Goal: Task Accomplishment & Management: Use online tool/utility

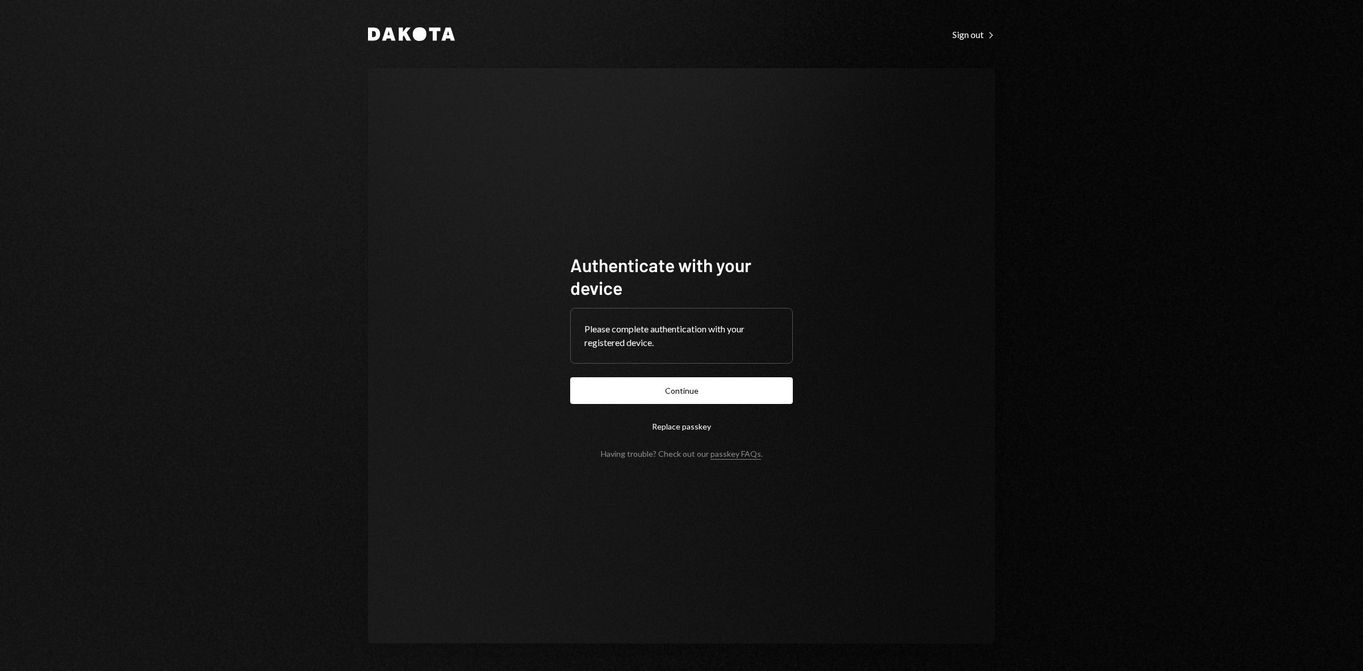
click at [678, 390] on button "Continue" at bounding box center [681, 390] width 223 height 27
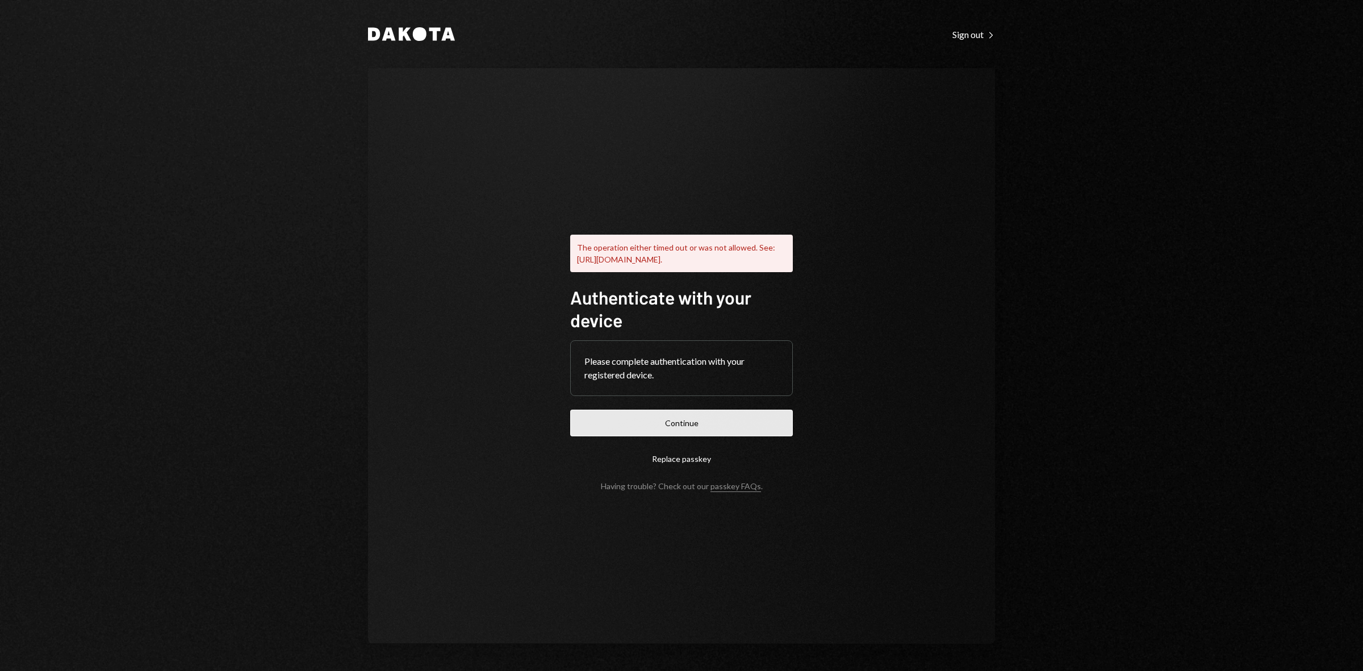
click at [679, 435] on button "Continue" at bounding box center [681, 423] width 223 height 27
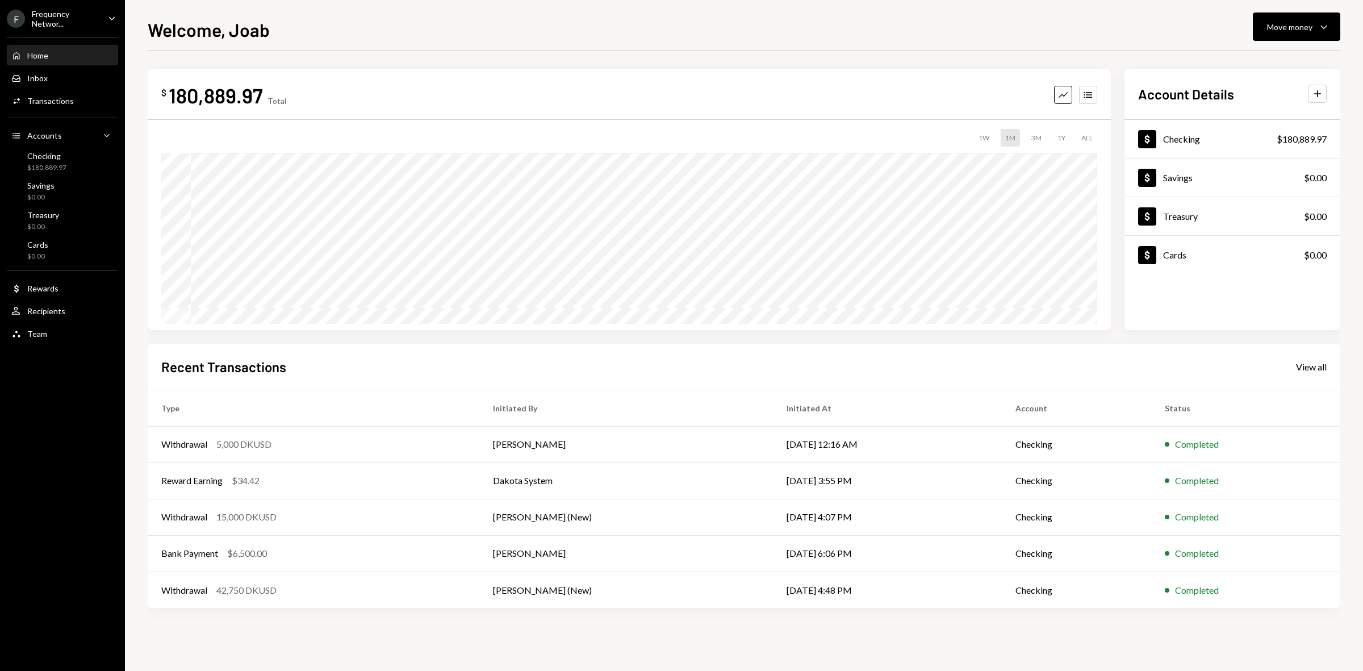
click at [66, 20] on div "Frequency Networ..." at bounding box center [65, 18] width 67 height 19
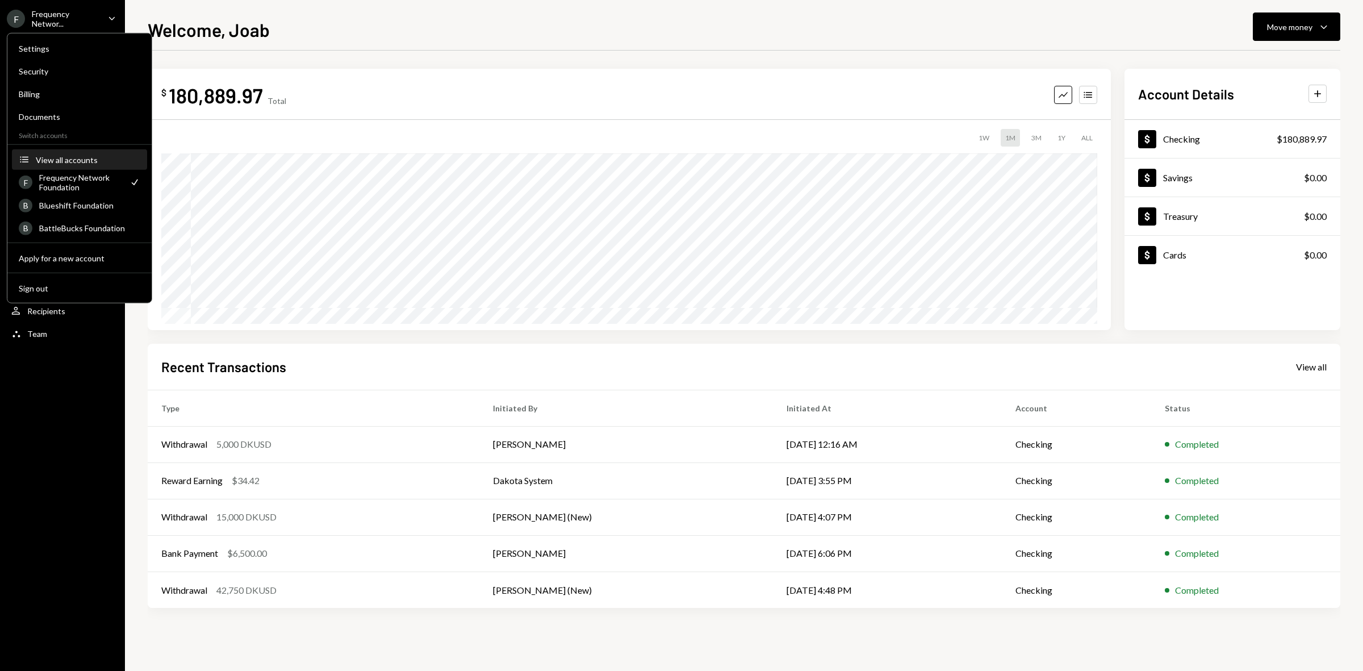
click at [64, 155] on div "View all accounts" at bounding box center [88, 160] width 105 height 10
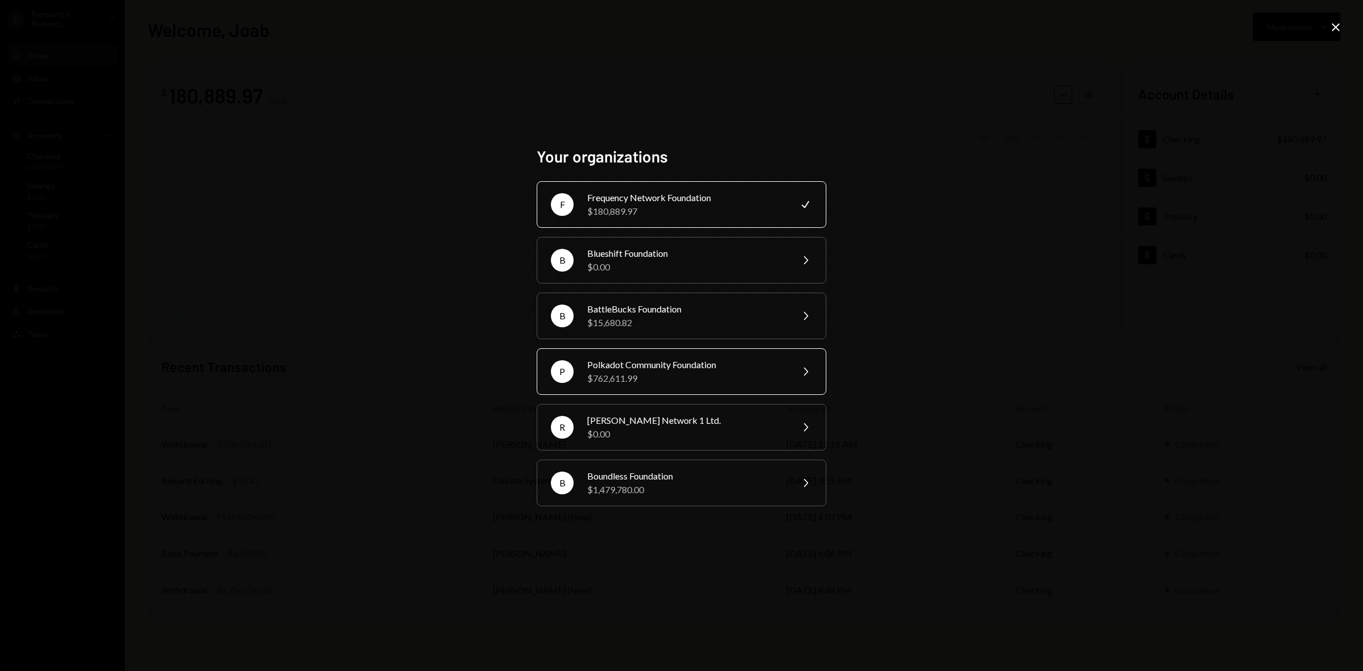
click at [662, 365] on div "Polkadot Community Foundation" at bounding box center [686, 365] width 198 height 14
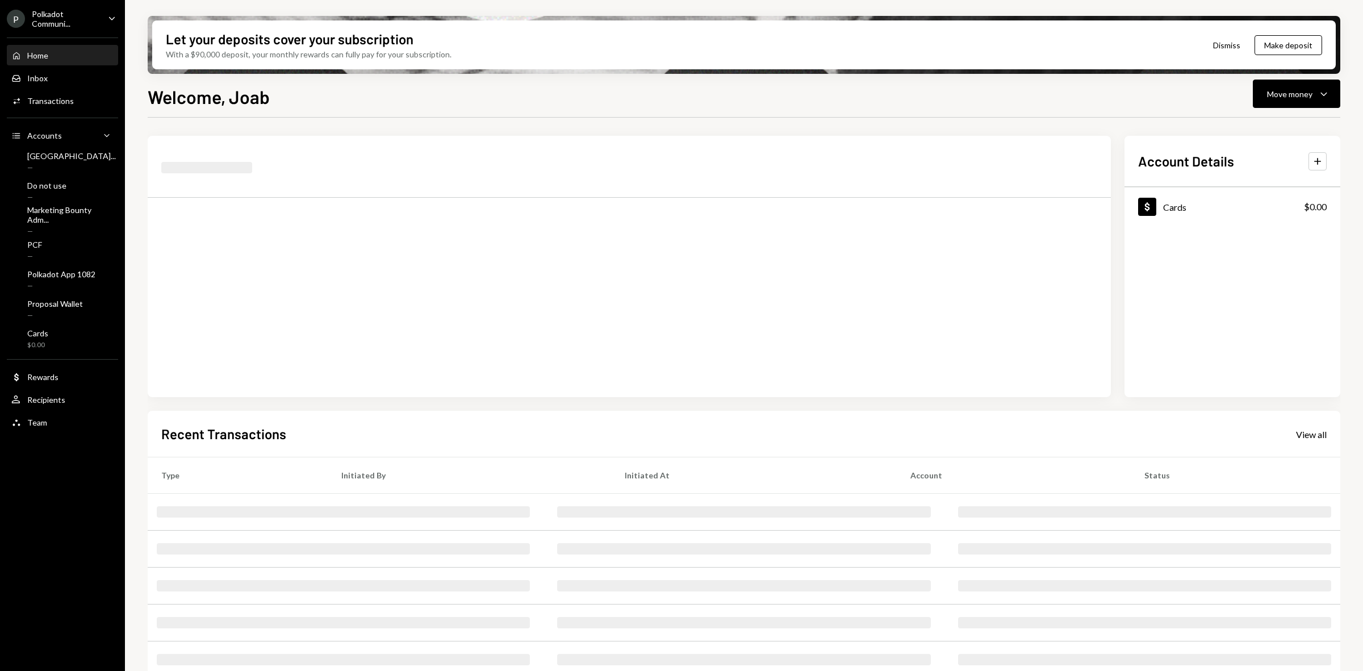
click at [78, 28] on ul "P Polkadot Communi... Caret Down Home Home Inbox Inbox Activities Transactions …" at bounding box center [62, 217] width 125 height 435
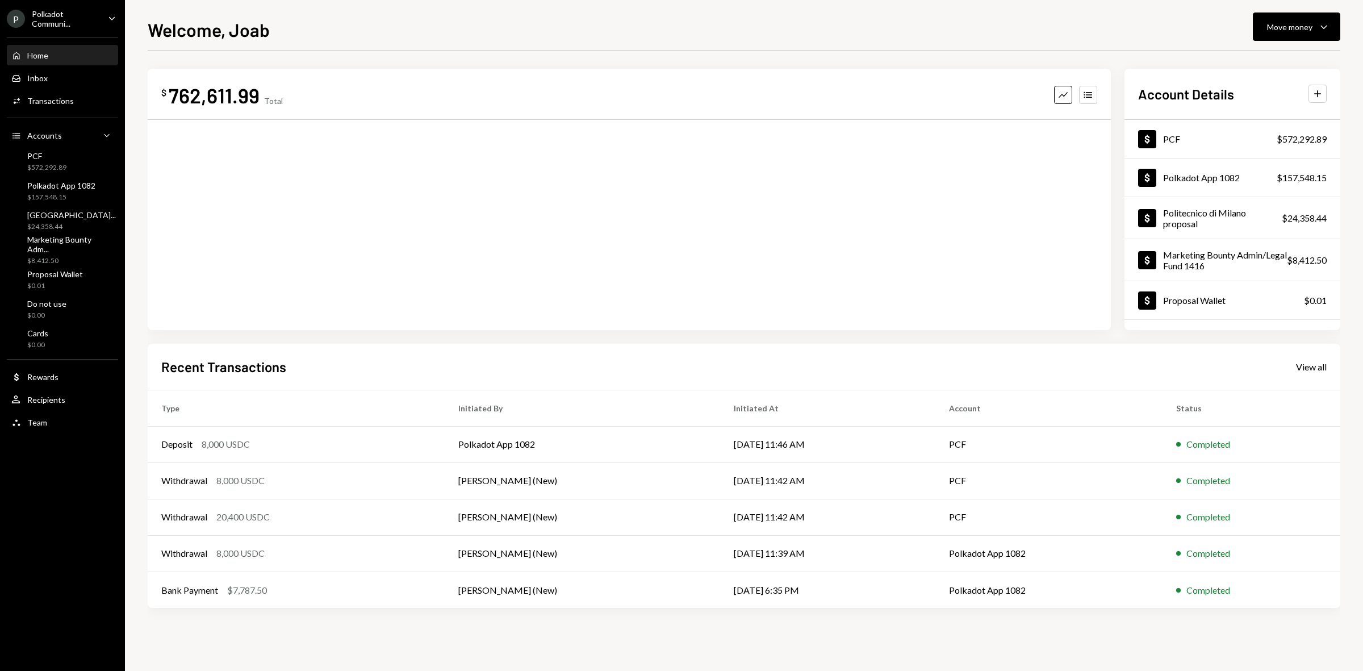
click at [77, 12] on div "Polkadot Communi..." at bounding box center [65, 18] width 67 height 19
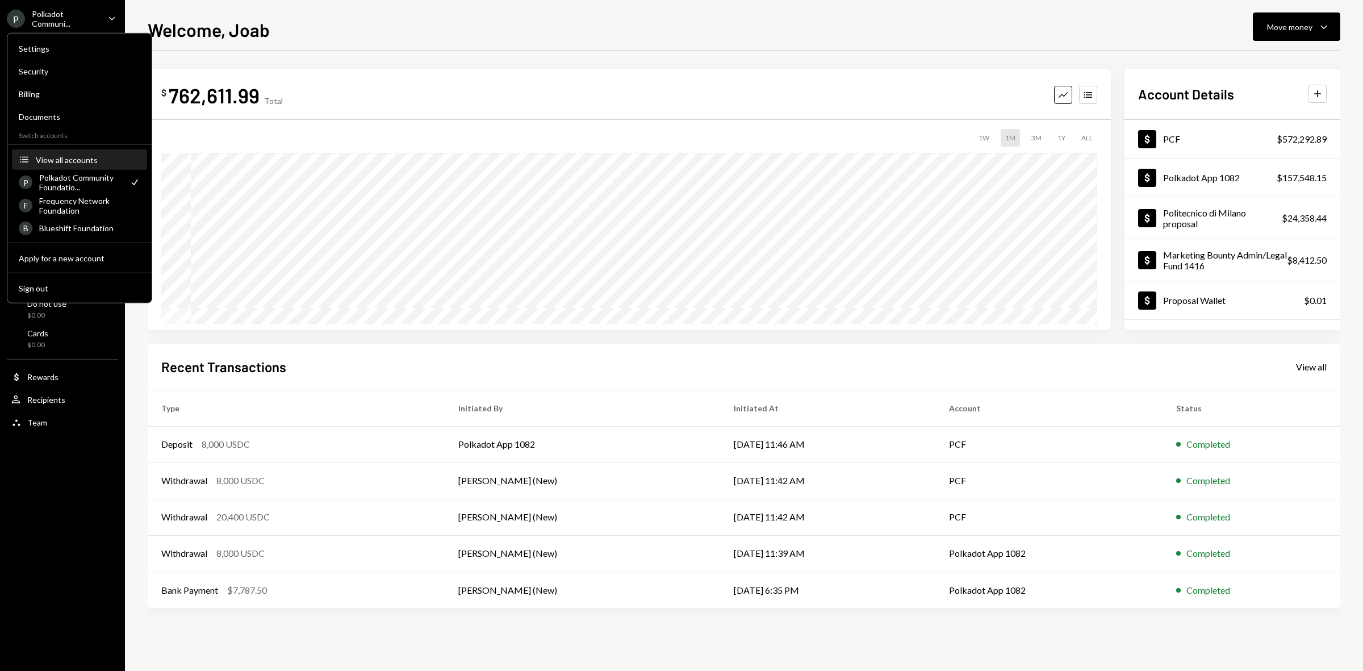
click at [57, 155] on div "View all accounts" at bounding box center [88, 160] width 105 height 10
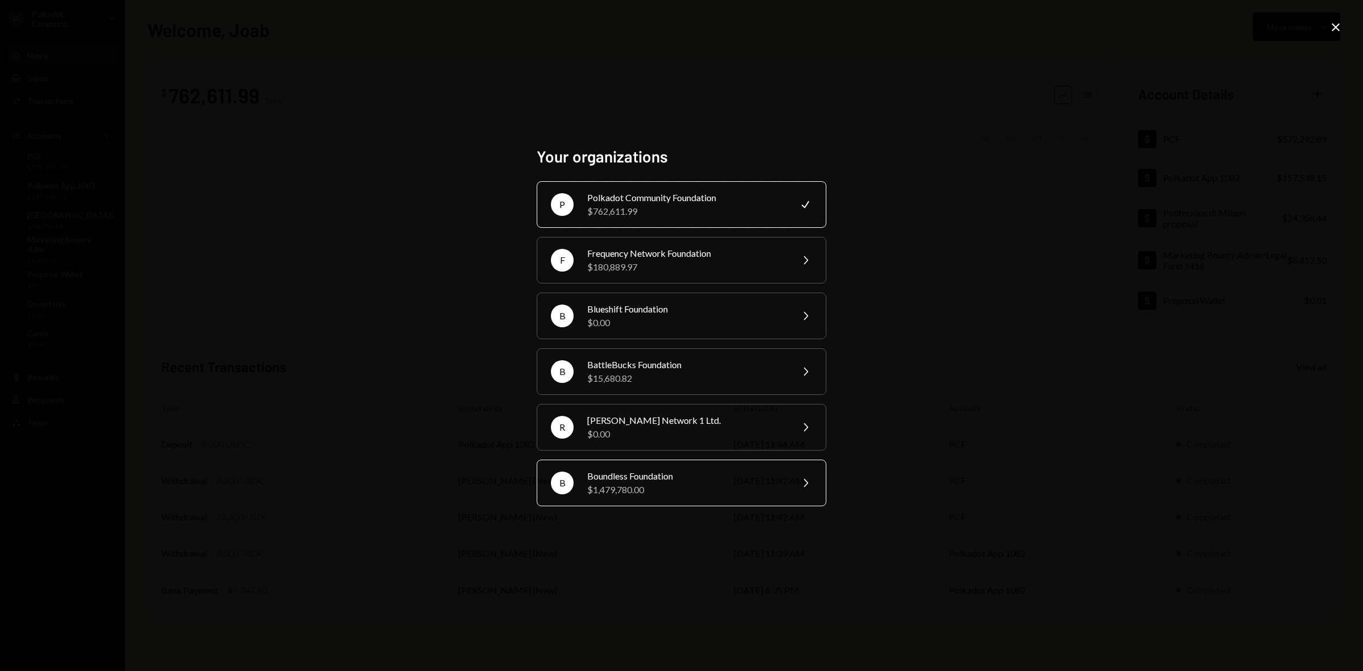
click at [666, 490] on div "$1,479,780.00" at bounding box center [686, 490] width 198 height 14
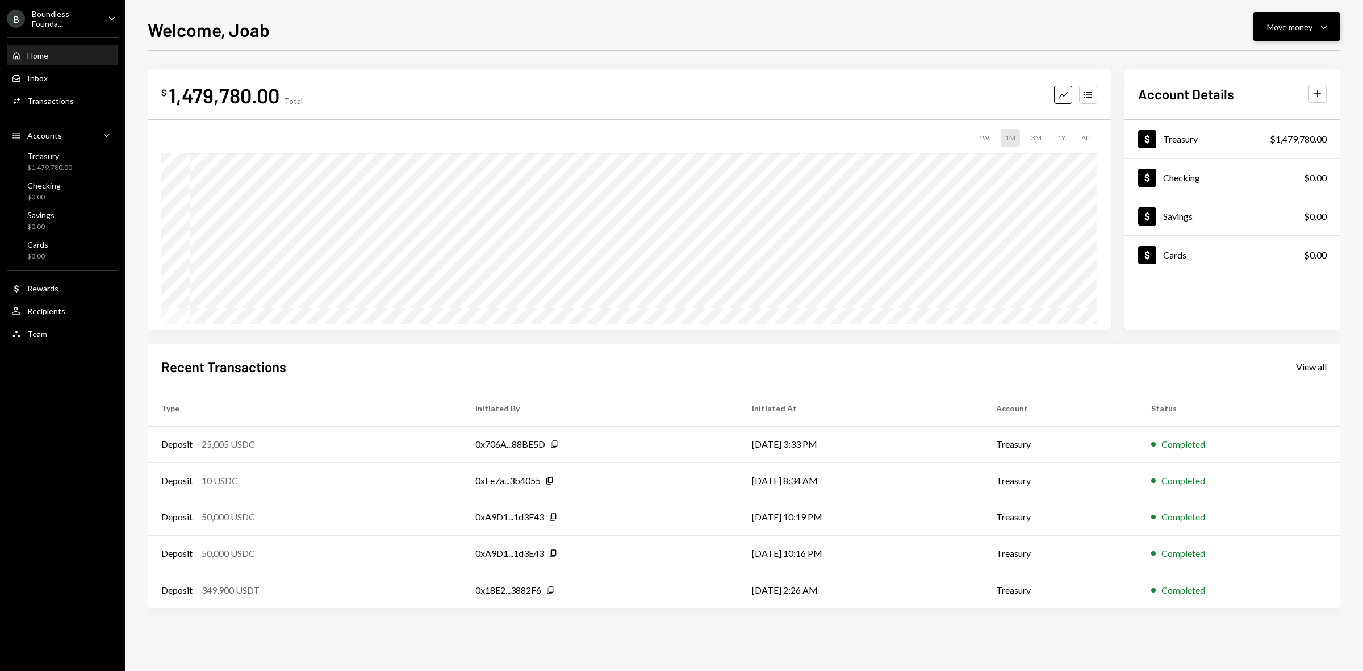
click at [1291, 34] on button "Move money Caret Down" at bounding box center [1296, 26] width 87 height 28
click at [1264, 60] on div "Send" at bounding box center [1287, 62] width 83 height 12
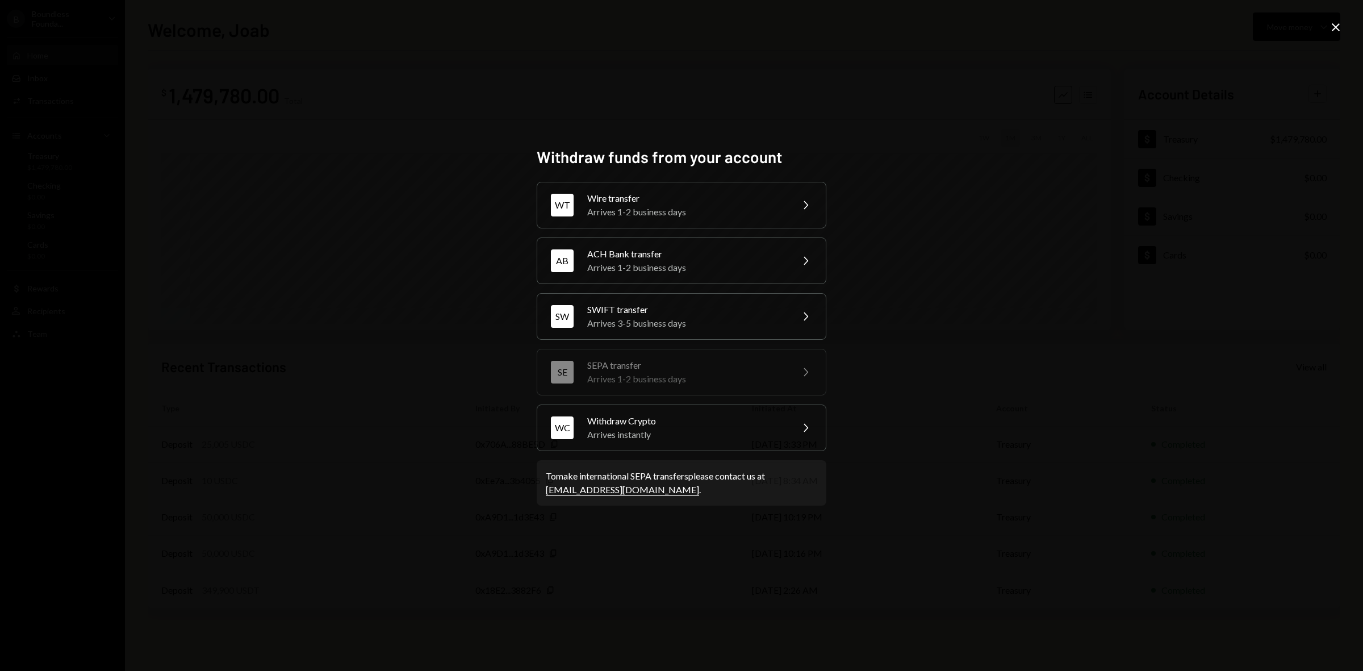
click at [674, 378] on div "Arrives 1-2 business days" at bounding box center [686, 379] width 198 height 14
drag, startPoint x: 1151, startPoint y: 186, endPoint x: 1192, endPoint y: 149, distance: 55.5
click at [1153, 186] on div "Withdraw funds from your account WT Wire transfer Arrives 1-2 business days Che…" at bounding box center [681, 335] width 1363 height 671
click at [1319, 30] on div "Withdraw funds from your account WT Wire transfer Arrives 1-2 business days Che…" at bounding box center [681, 335] width 1363 height 671
click at [1335, 27] on icon "Close" at bounding box center [1336, 27] width 14 height 14
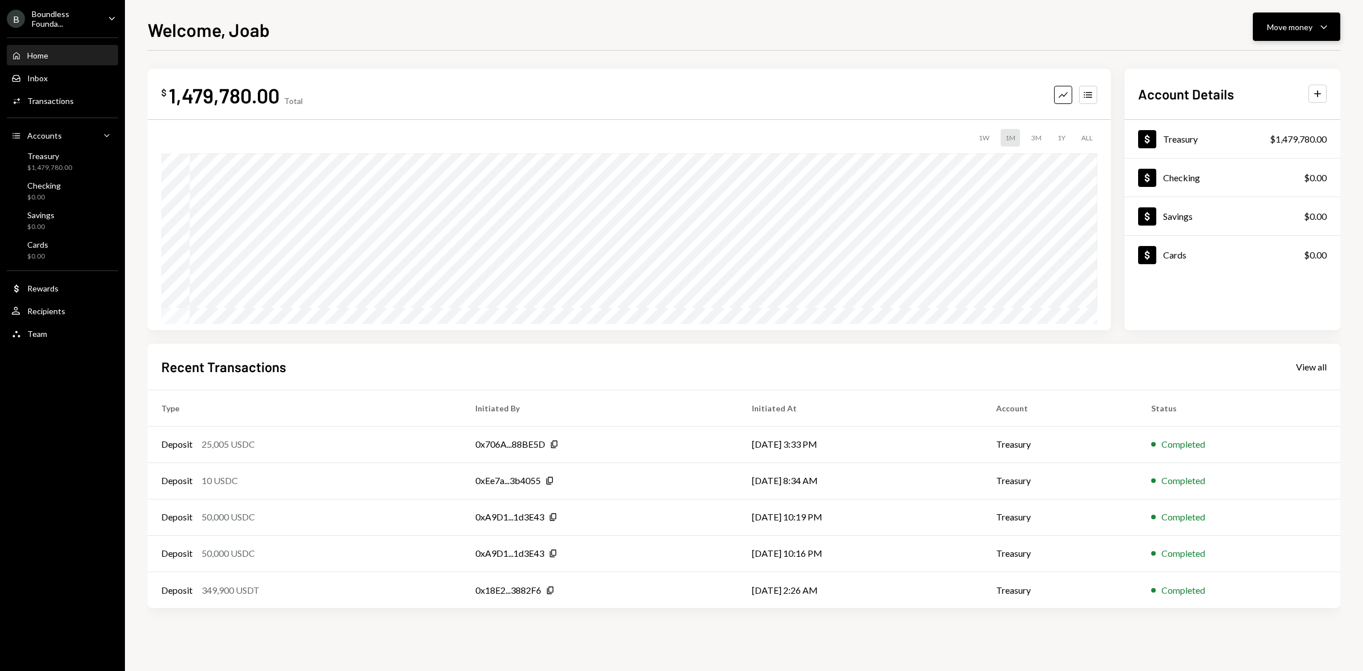
click at [1320, 24] on icon "Caret Down" at bounding box center [1324, 27] width 14 height 14
click at [1272, 111] on div "Deposit" at bounding box center [1287, 113] width 83 height 12
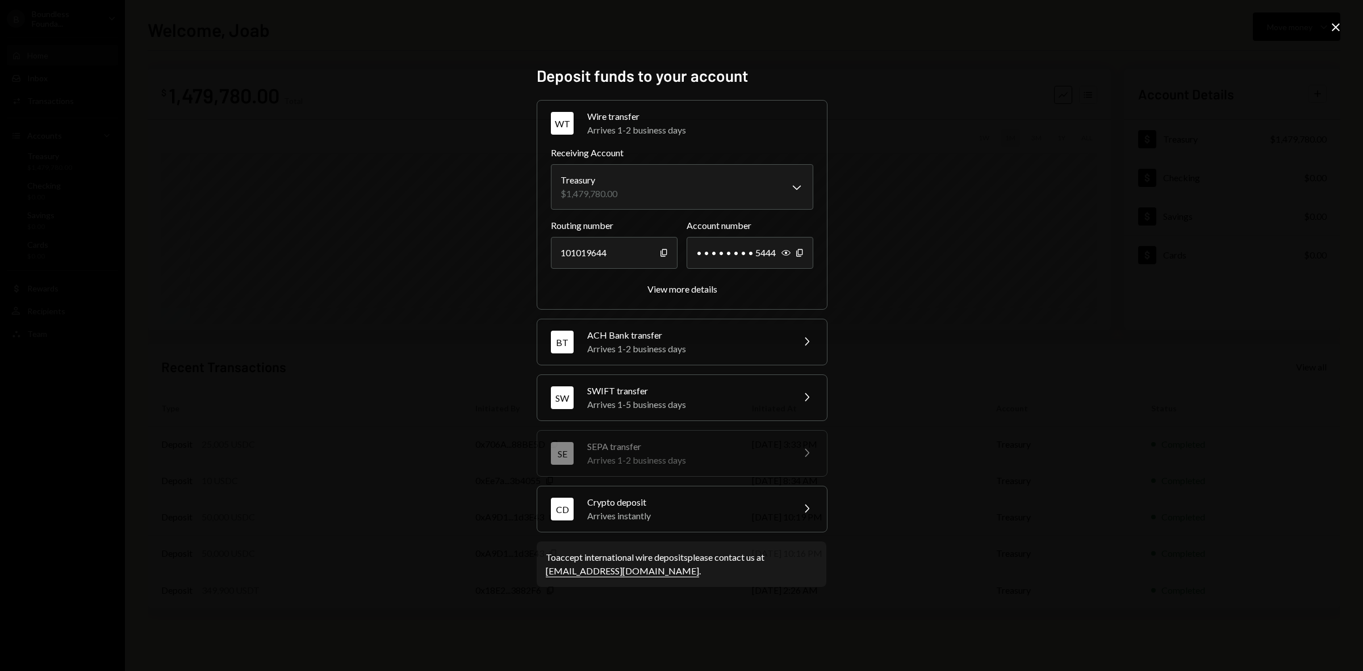
click at [668, 378] on div "[PERSON_NAME] transfer Arrives 1-5 business days Chevron Right" at bounding box center [682, 397] width 290 height 45
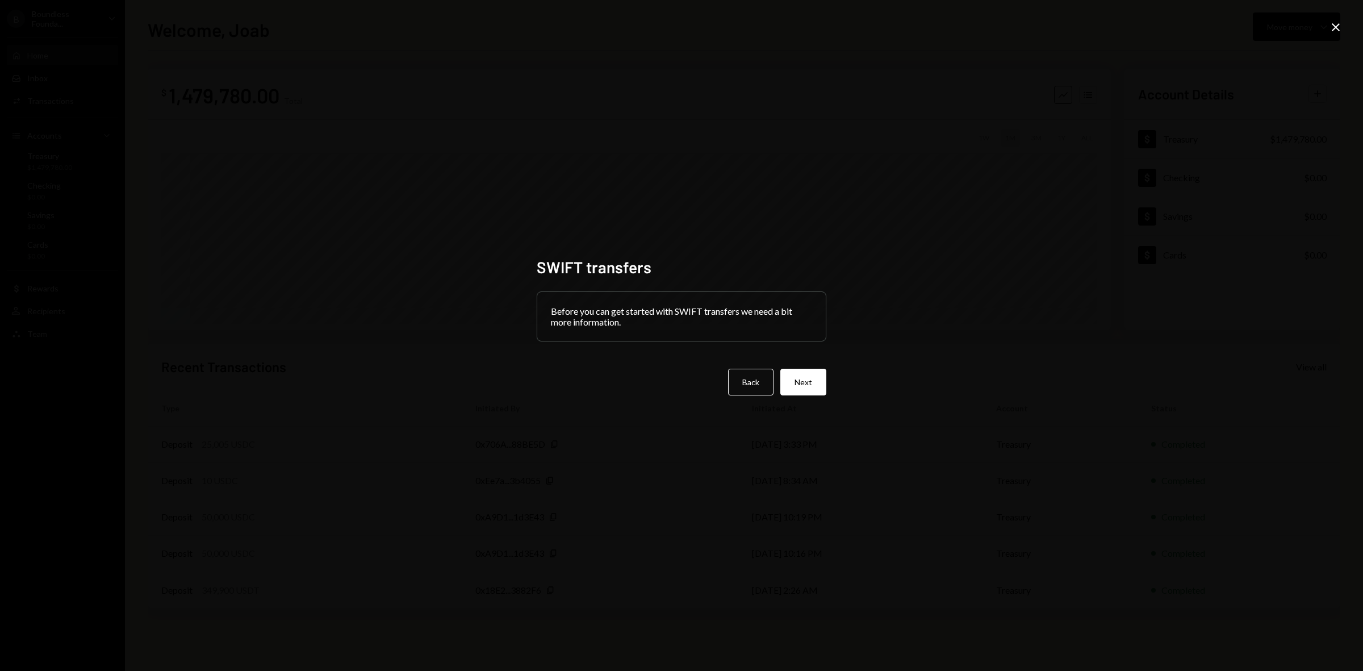
click at [1329, 32] on icon "Close" at bounding box center [1336, 27] width 14 height 14
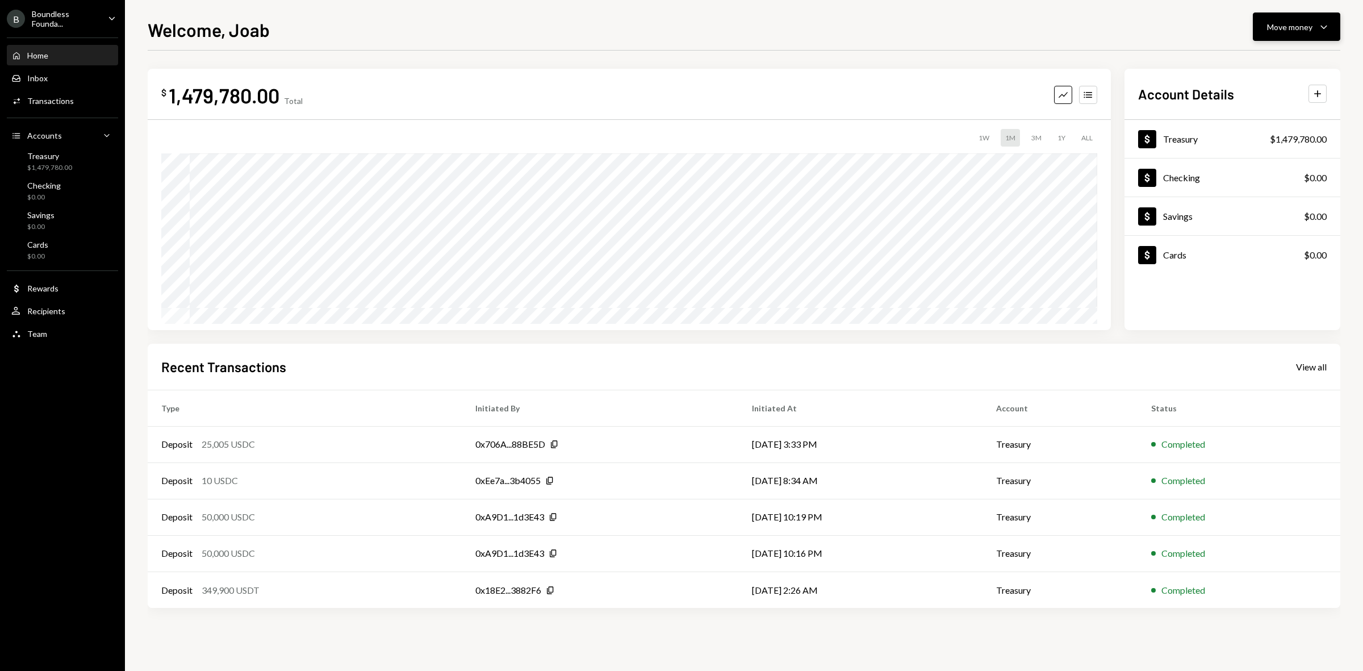
click at [1325, 23] on icon "Caret Down" at bounding box center [1324, 27] width 14 height 14
click at [1272, 107] on div "Deposit" at bounding box center [1287, 113] width 83 height 12
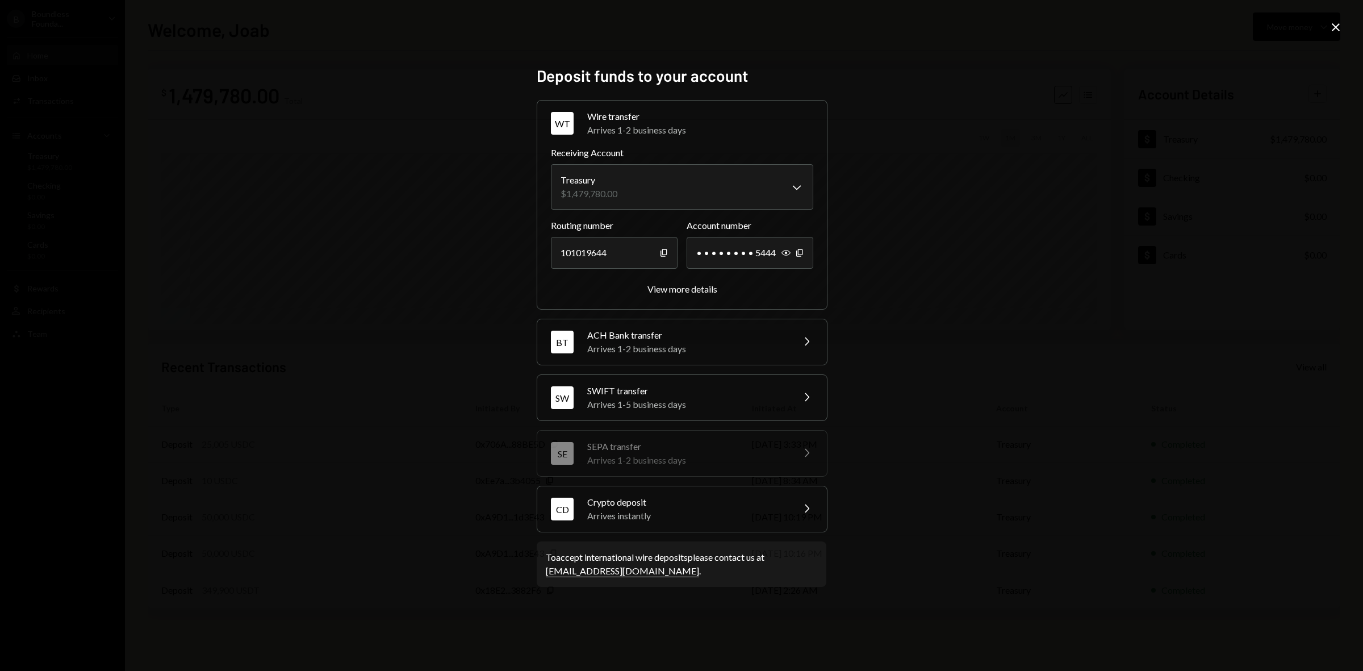
click at [649, 406] on div "Arrives 1-5 business days" at bounding box center [686, 405] width 199 height 14
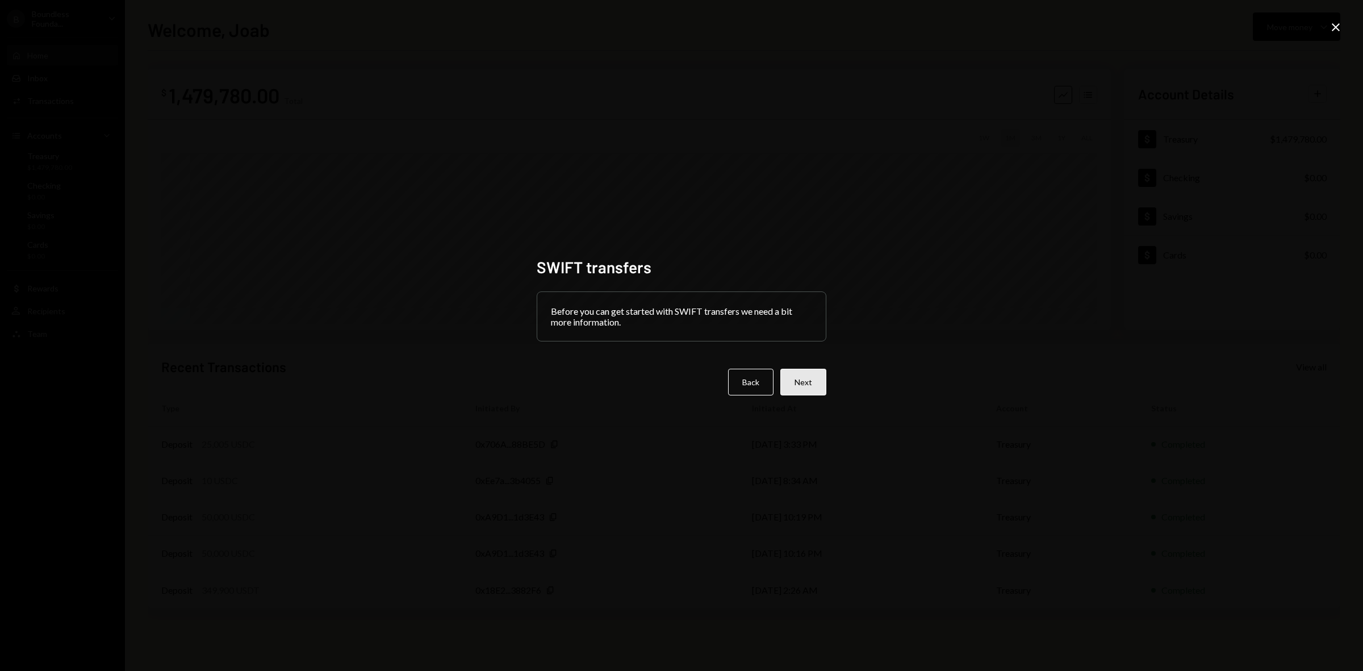
click at [805, 378] on button "Next" at bounding box center [803, 382] width 46 height 27
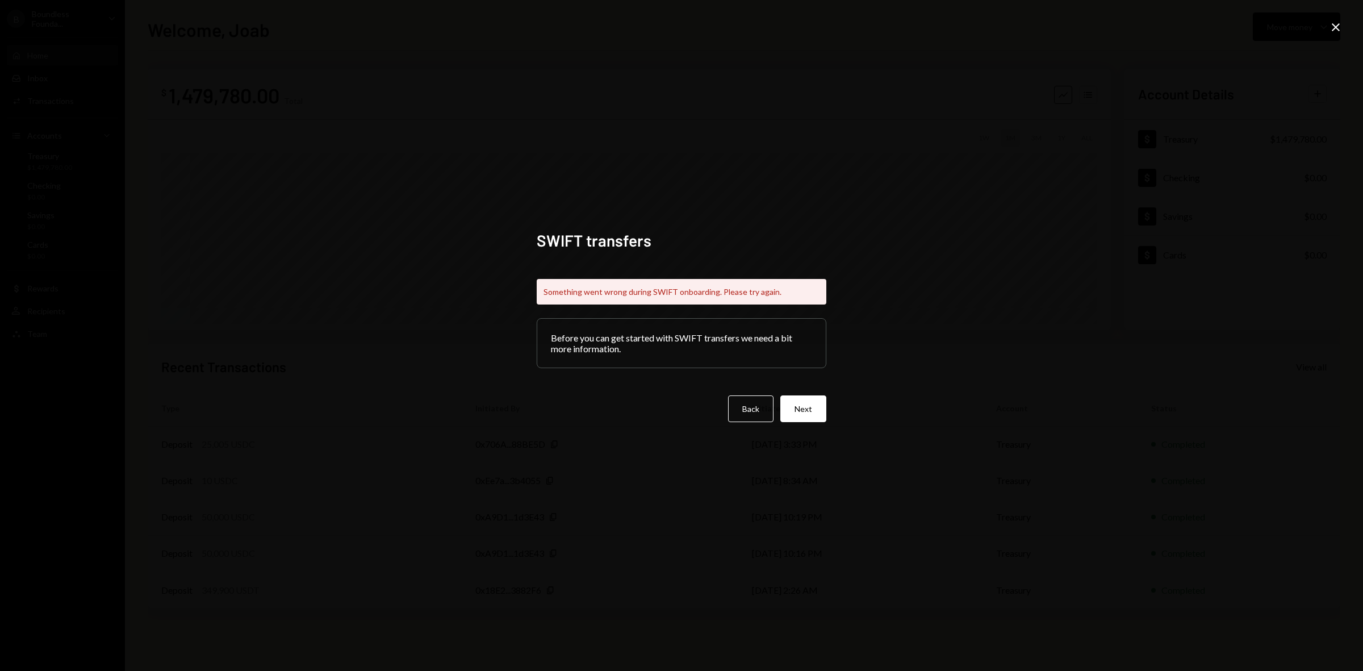
click at [1342, 26] on icon "Close" at bounding box center [1336, 27] width 14 height 14
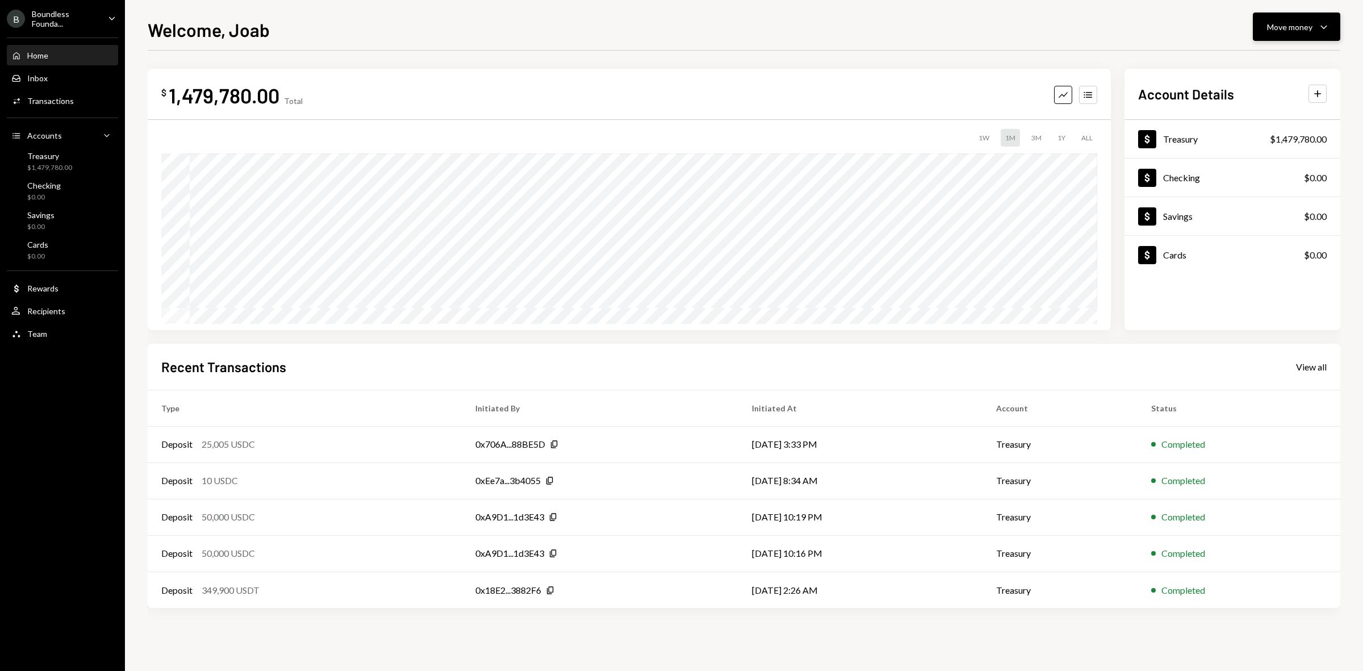
click at [1296, 23] on div "Move money" at bounding box center [1289, 27] width 45 height 12
click at [1253, 64] on div "Send" at bounding box center [1287, 62] width 83 height 12
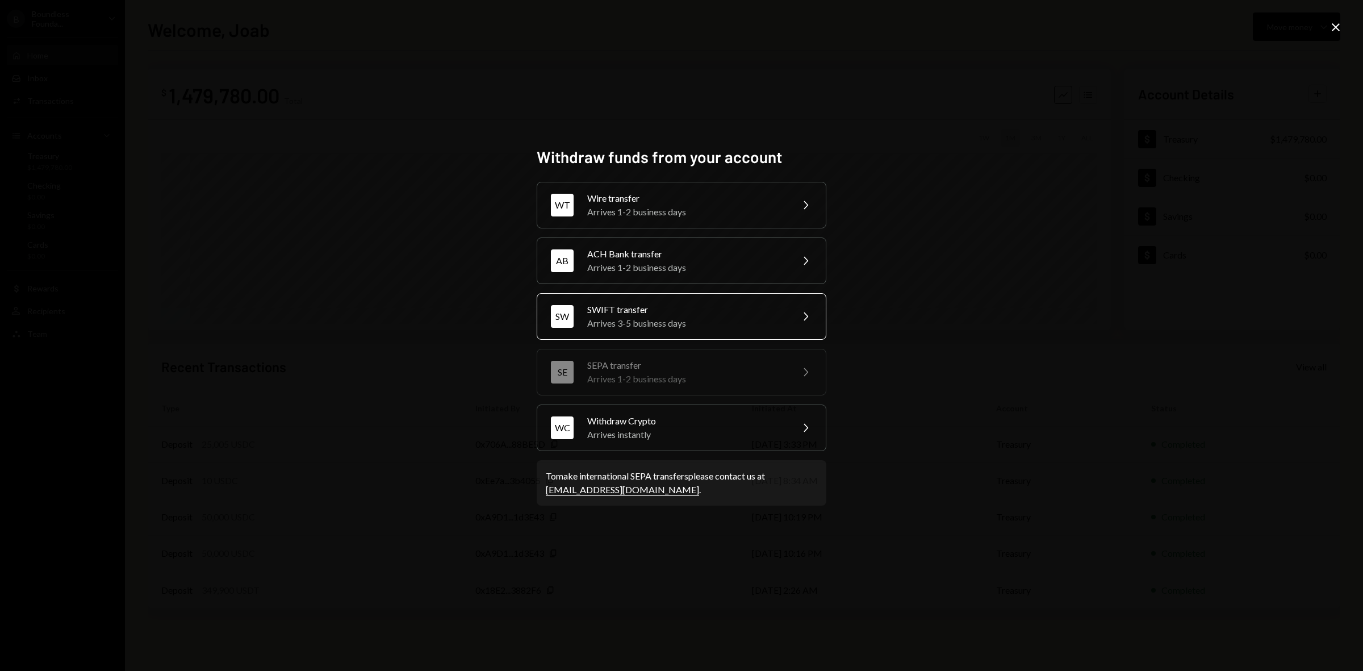
click at [695, 319] on div "Arrives 3-5 business days" at bounding box center [686, 323] width 198 height 14
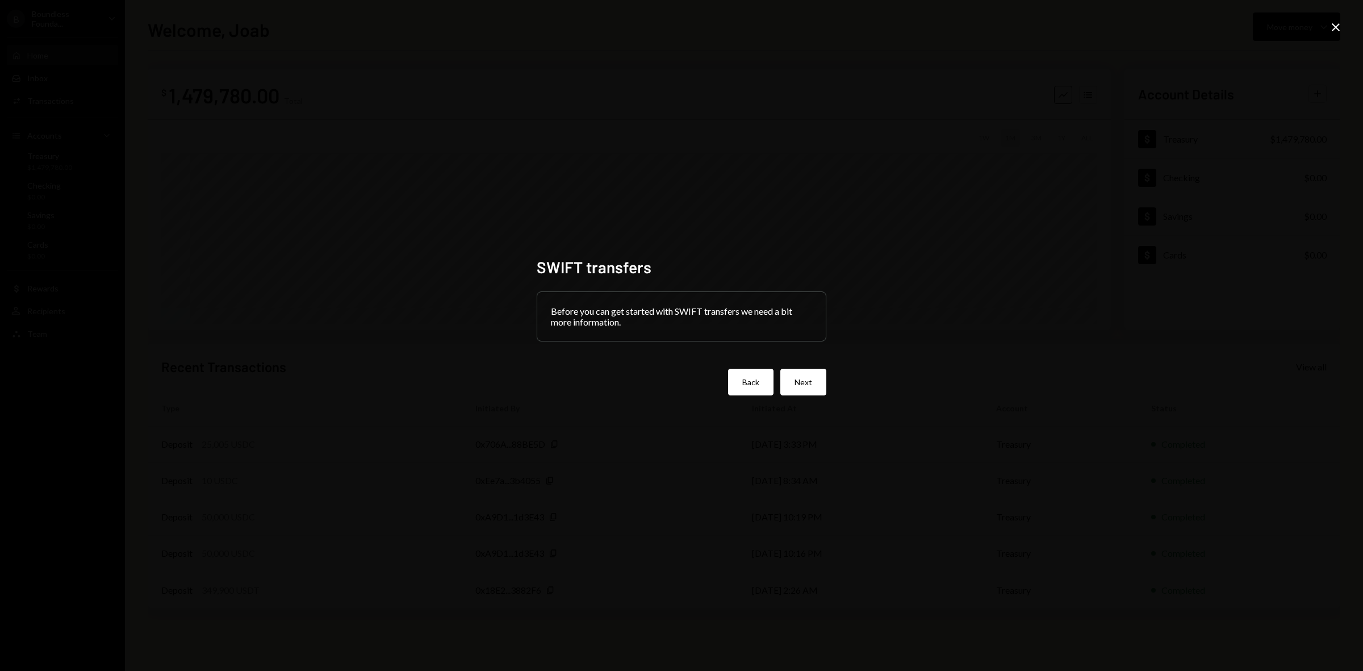
click at [736, 381] on button "Back" at bounding box center [750, 382] width 45 height 27
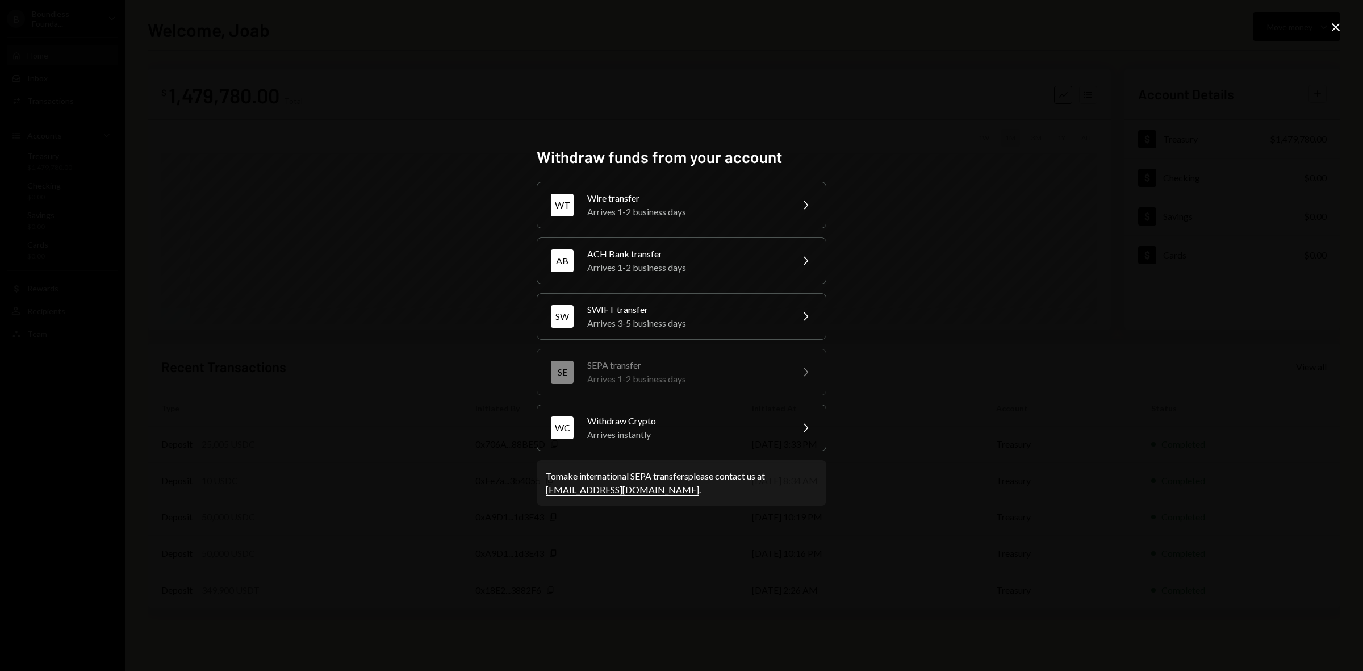
click at [1330, 32] on icon "Close" at bounding box center [1336, 27] width 14 height 14
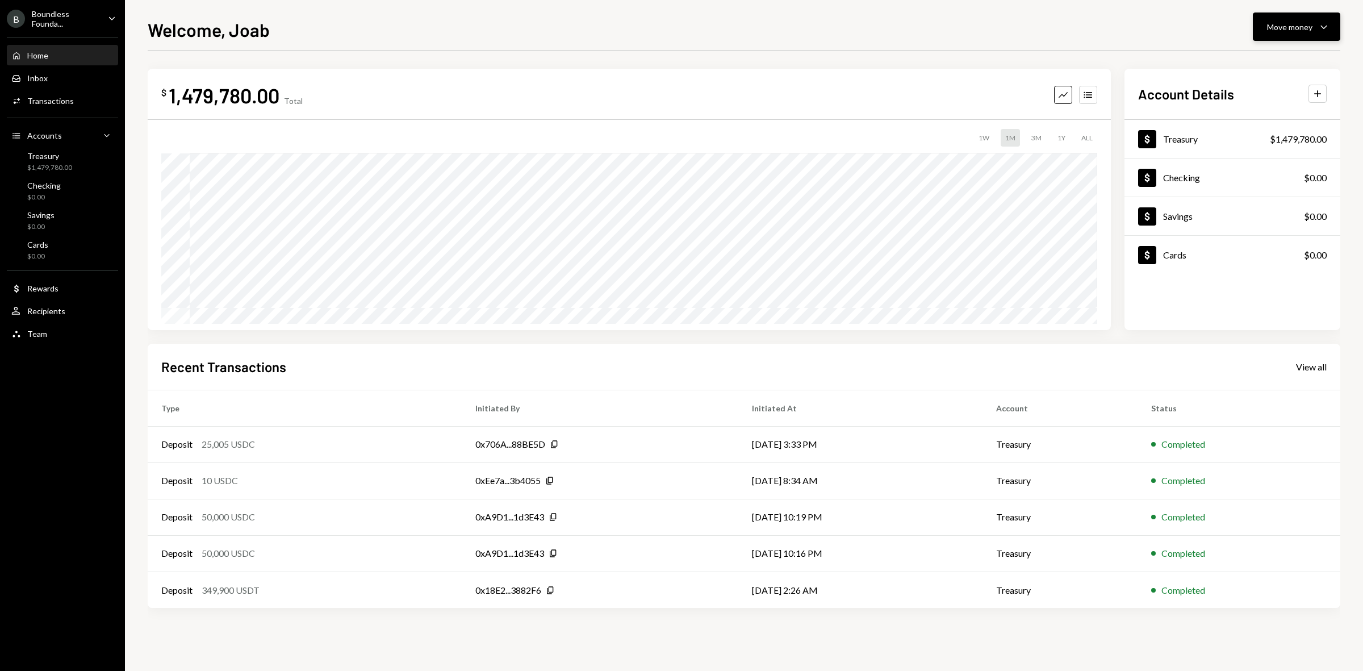
click at [1313, 27] on div "Move money Caret Down" at bounding box center [1296, 27] width 59 height 14
click at [1247, 58] on div "Send" at bounding box center [1287, 62] width 83 height 12
